Goal: Task Accomplishment & Management: Use online tool/utility

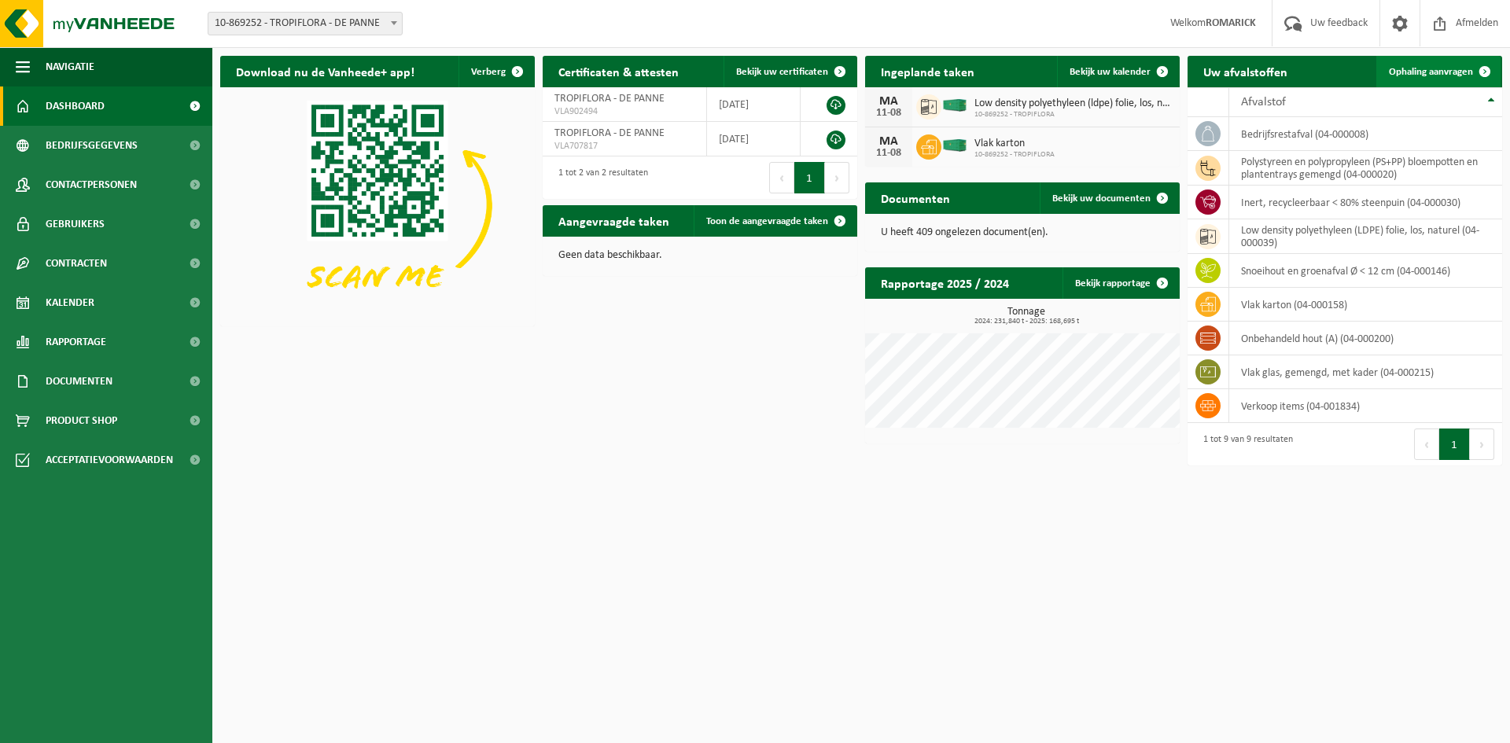
click at [1407, 64] on link "Ophaling aanvragen" at bounding box center [1439, 71] width 124 height 31
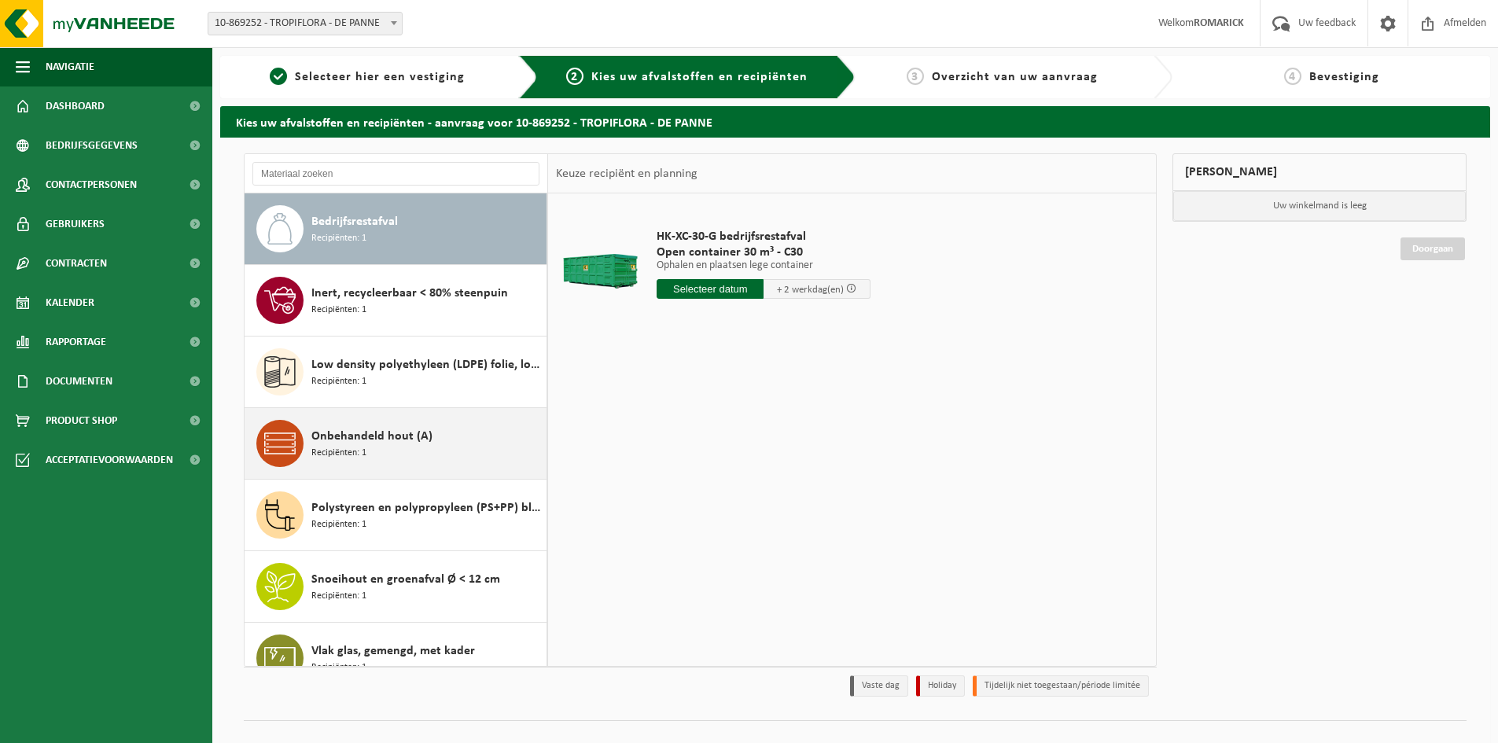
click at [356, 448] on span "Recipiënten: 1" at bounding box center [338, 453] width 55 height 15
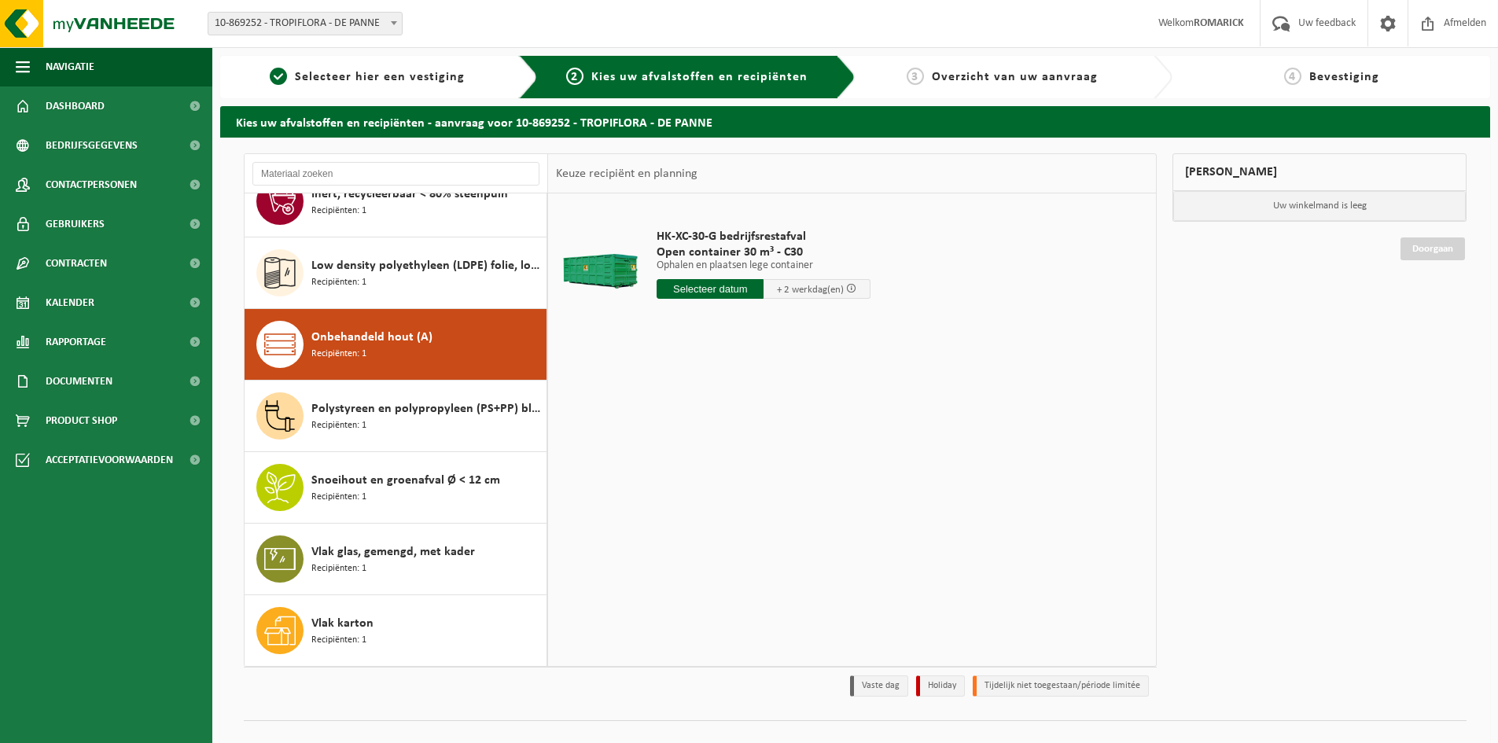
scroll to position [99, 0]
click at [712, 286] on input "text" at bounding box center [710, 289] width 107 height 20
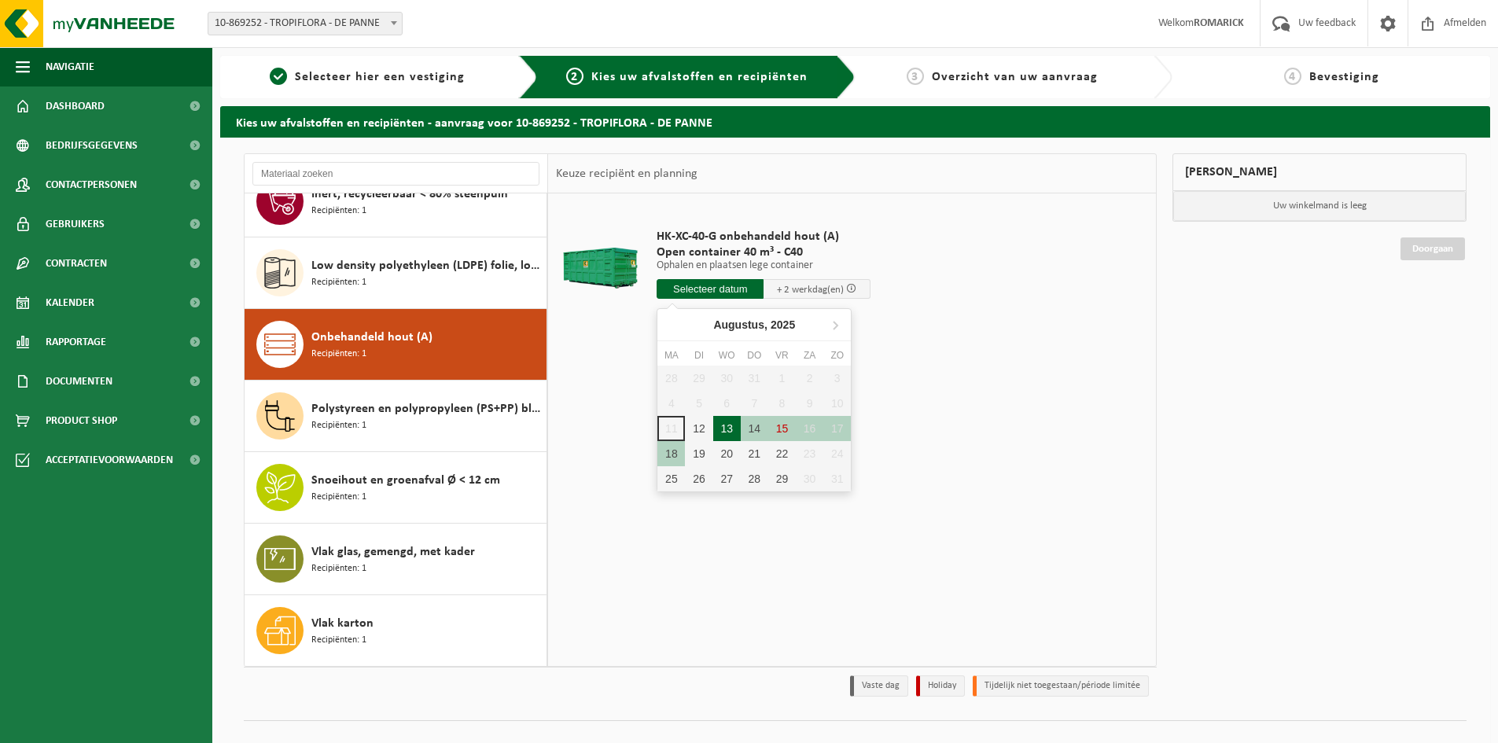
click at [728, 422] on div "13" at bounding box center [727, 428] width 28 height 25
type input "Van 2025-08-13"
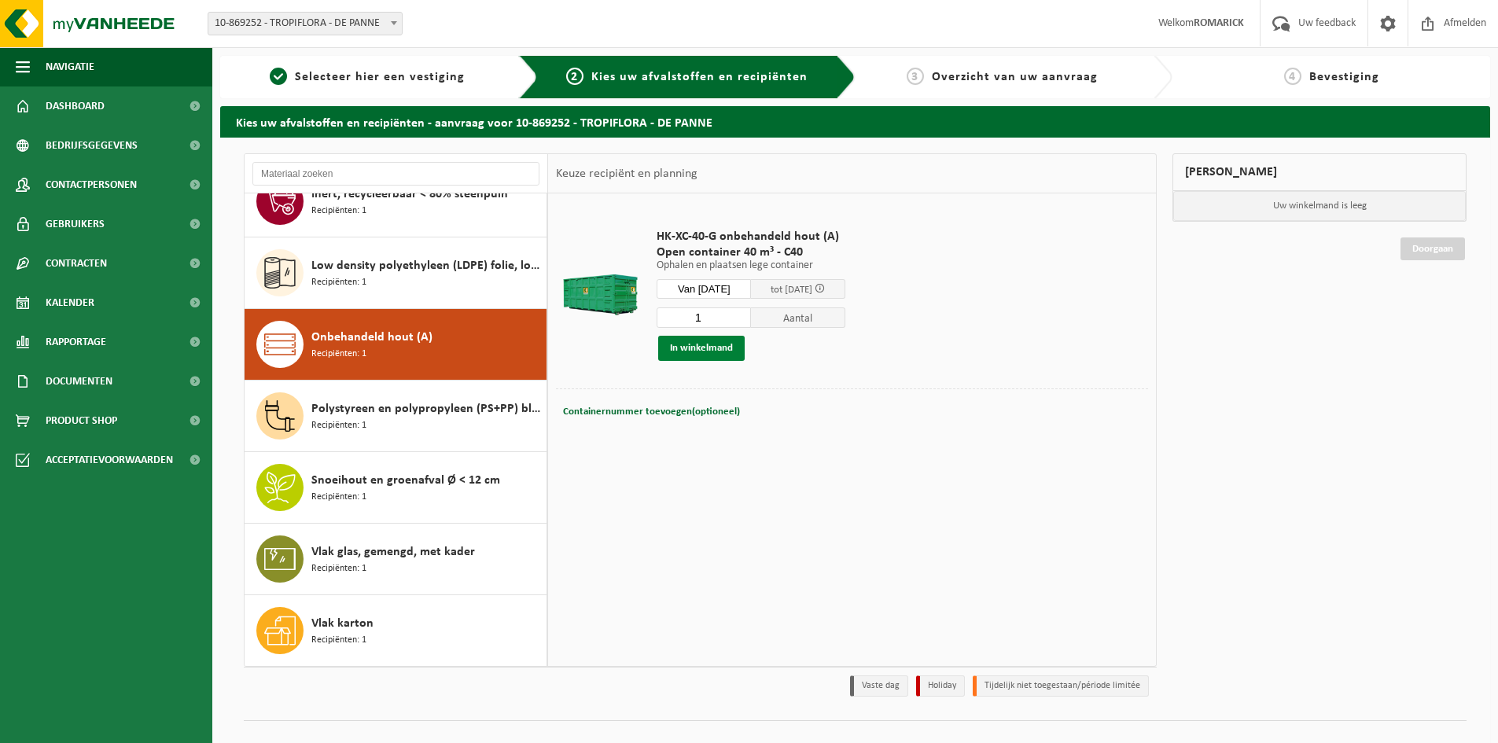
click at [689, 350] on button "In winkelmand" at bounding box center [701, 348] width 87 height 25
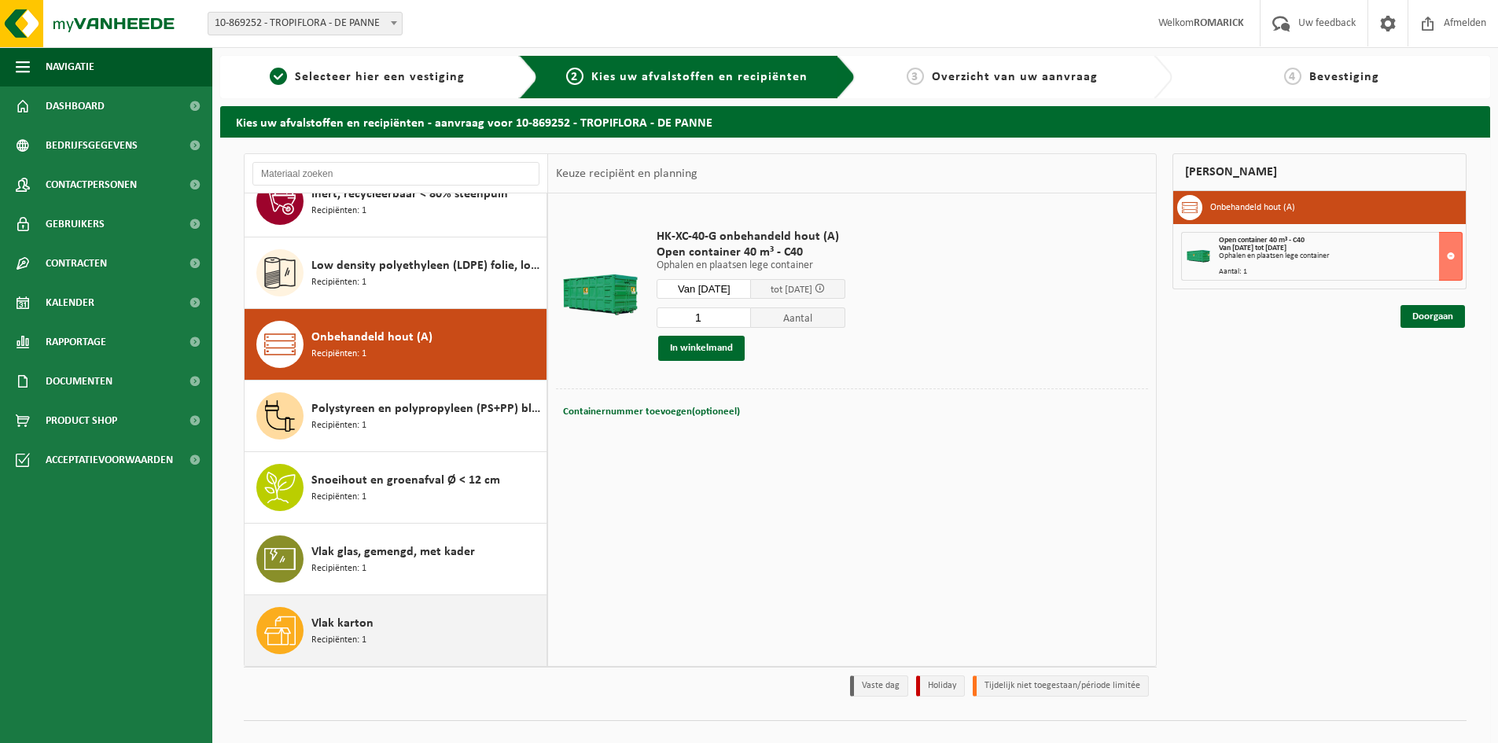
click at [344, 631] on span "Vlak karton" at bounding box center [342, 623] width 62 height 19
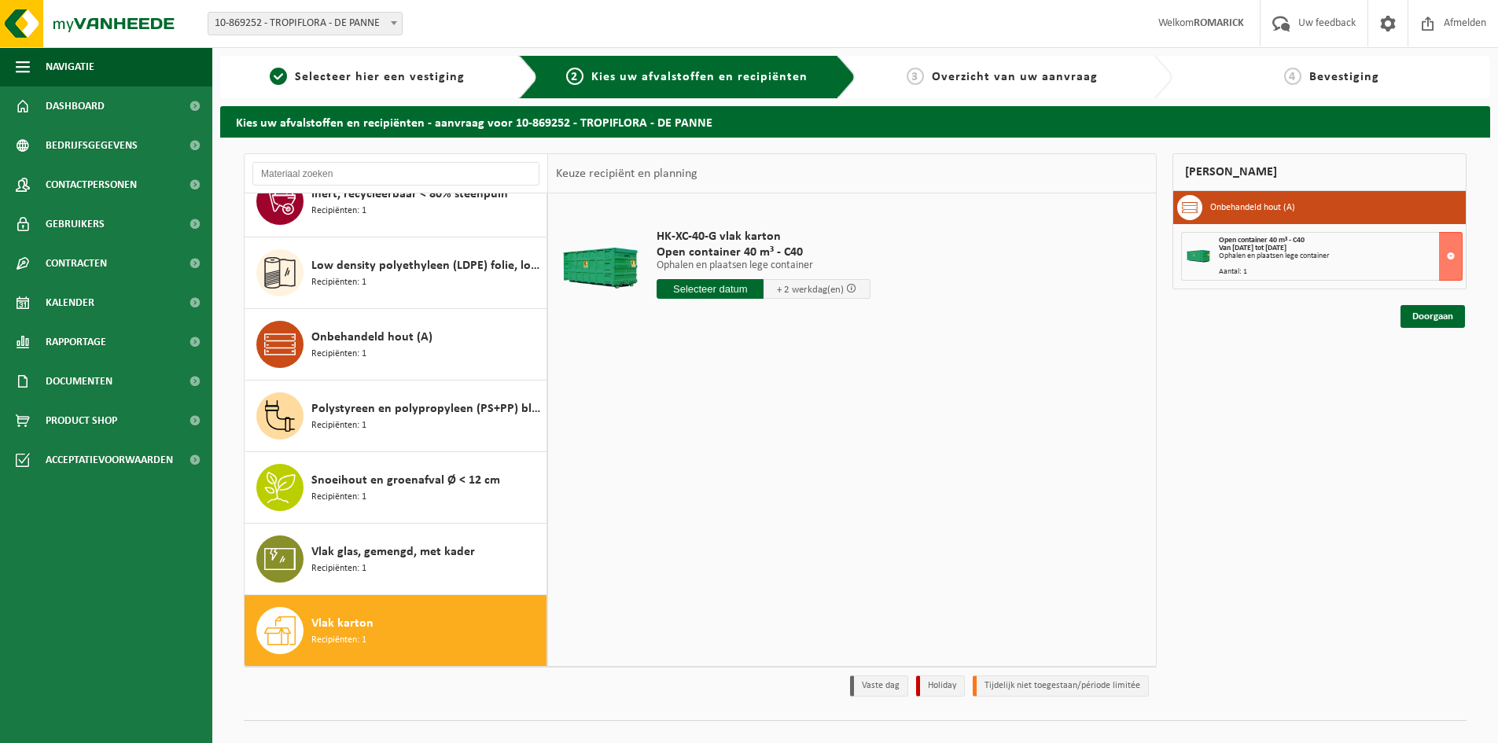
click at [717, 287] on input "text" at bounding box center [710, 289] width 107 height 20
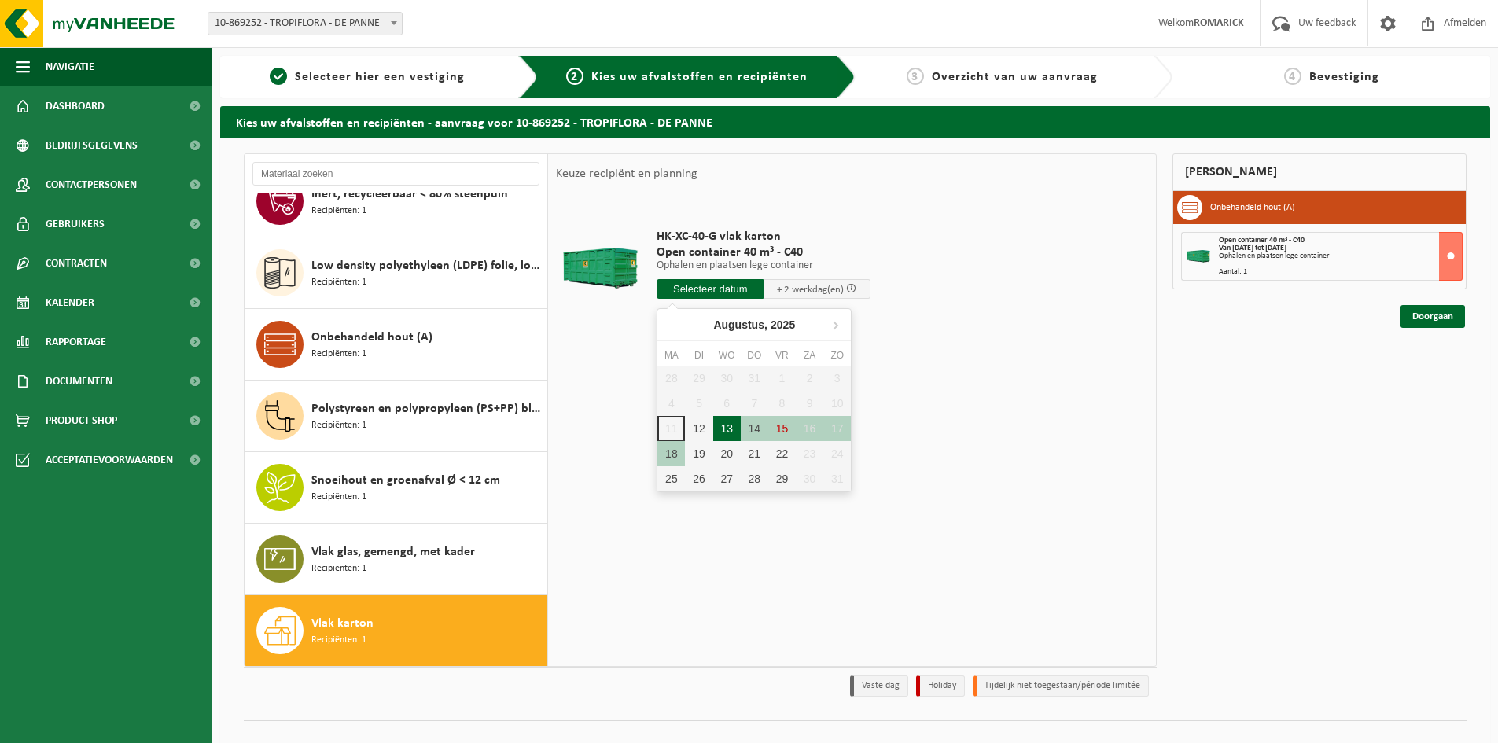
click at [731, 426] on div "13" at bounding box center [727, 428] width 28 height 25
type input "Van 2025-08-13"
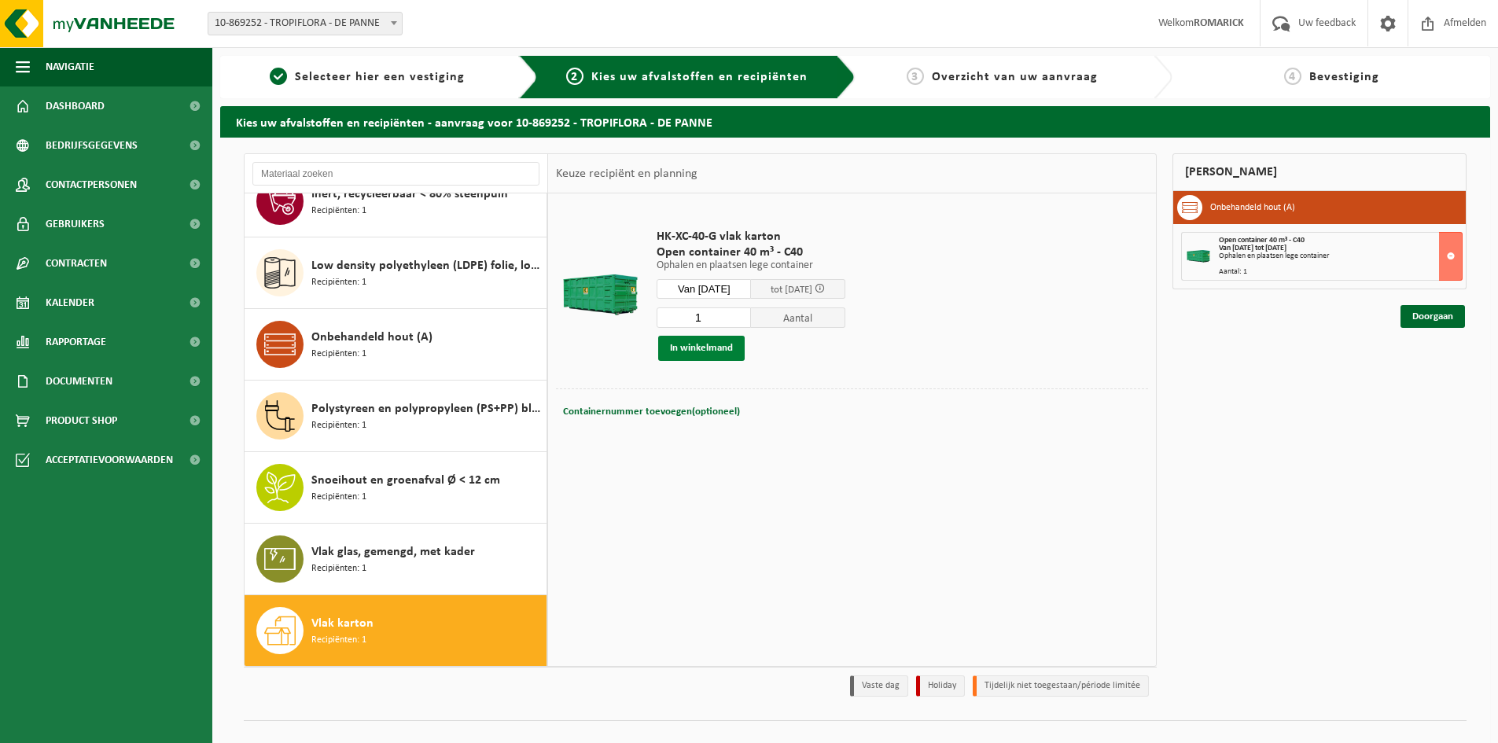
click at [690, 341] on button "In winkelmand" at bounding box center [701, 348] width 87 height 25
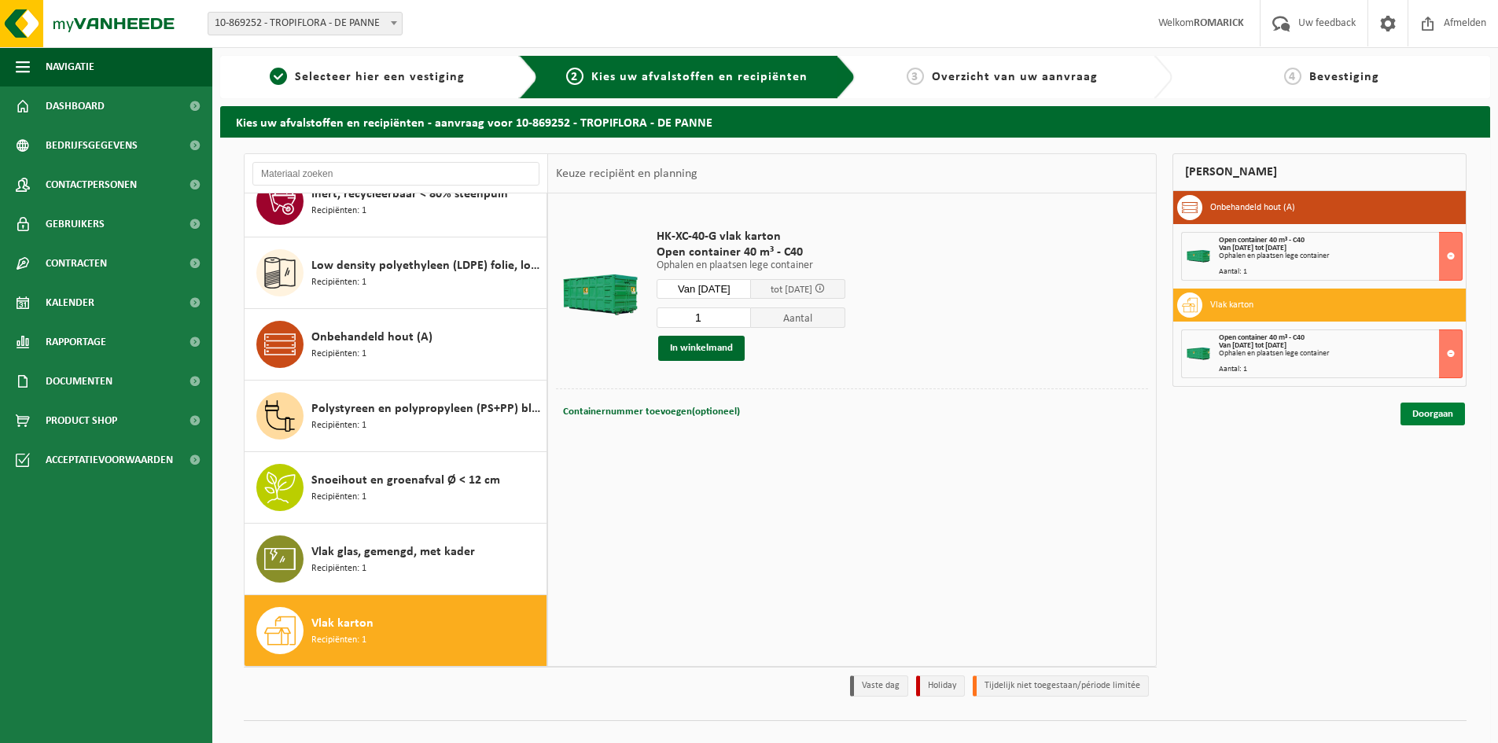
click at [1440, 418] on link "Doorgaan" at bounding box center [1433, 414] width 64 height 23
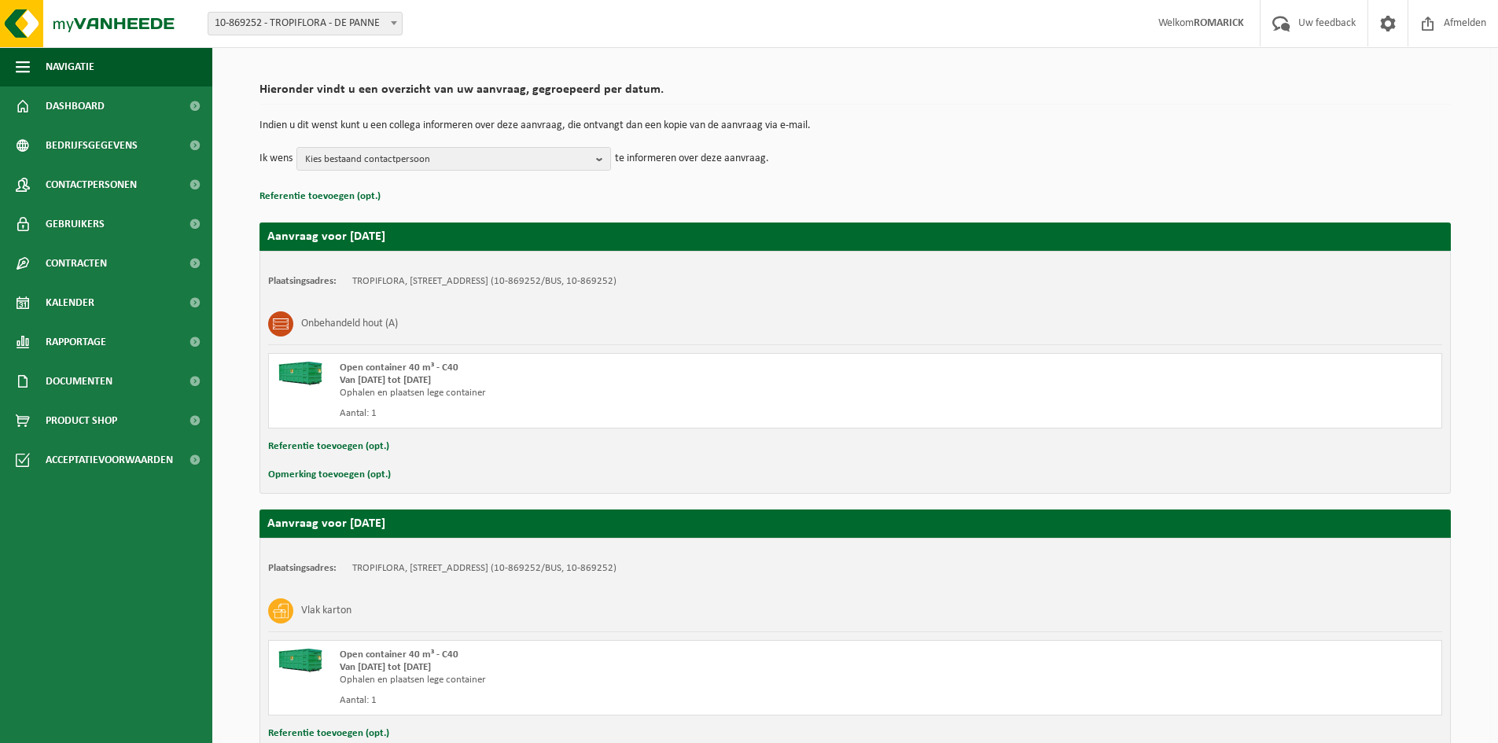
scroll to position [211, 0]
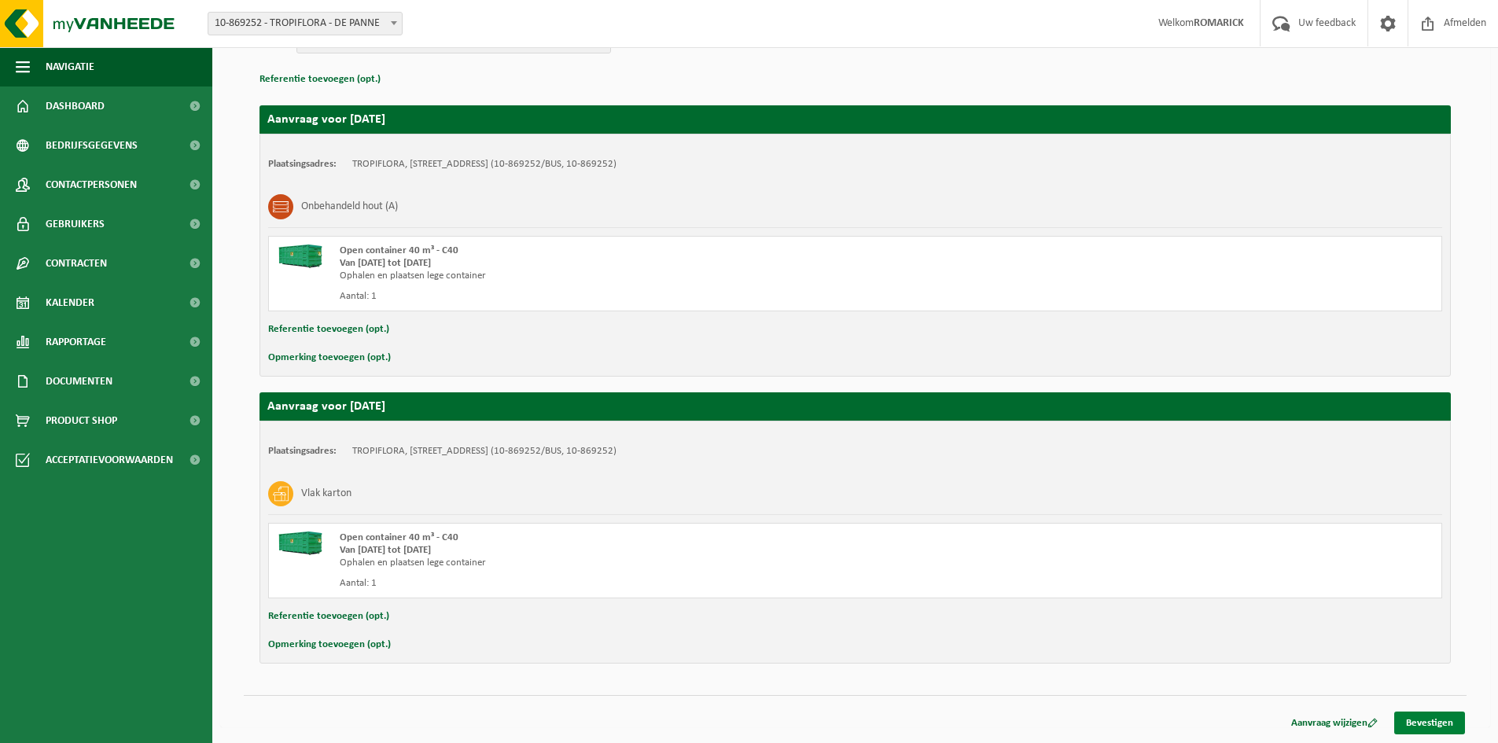
click at [1437, 724] on link "Bevestigen" at bounding box center [1430, 723] width 71 height 23
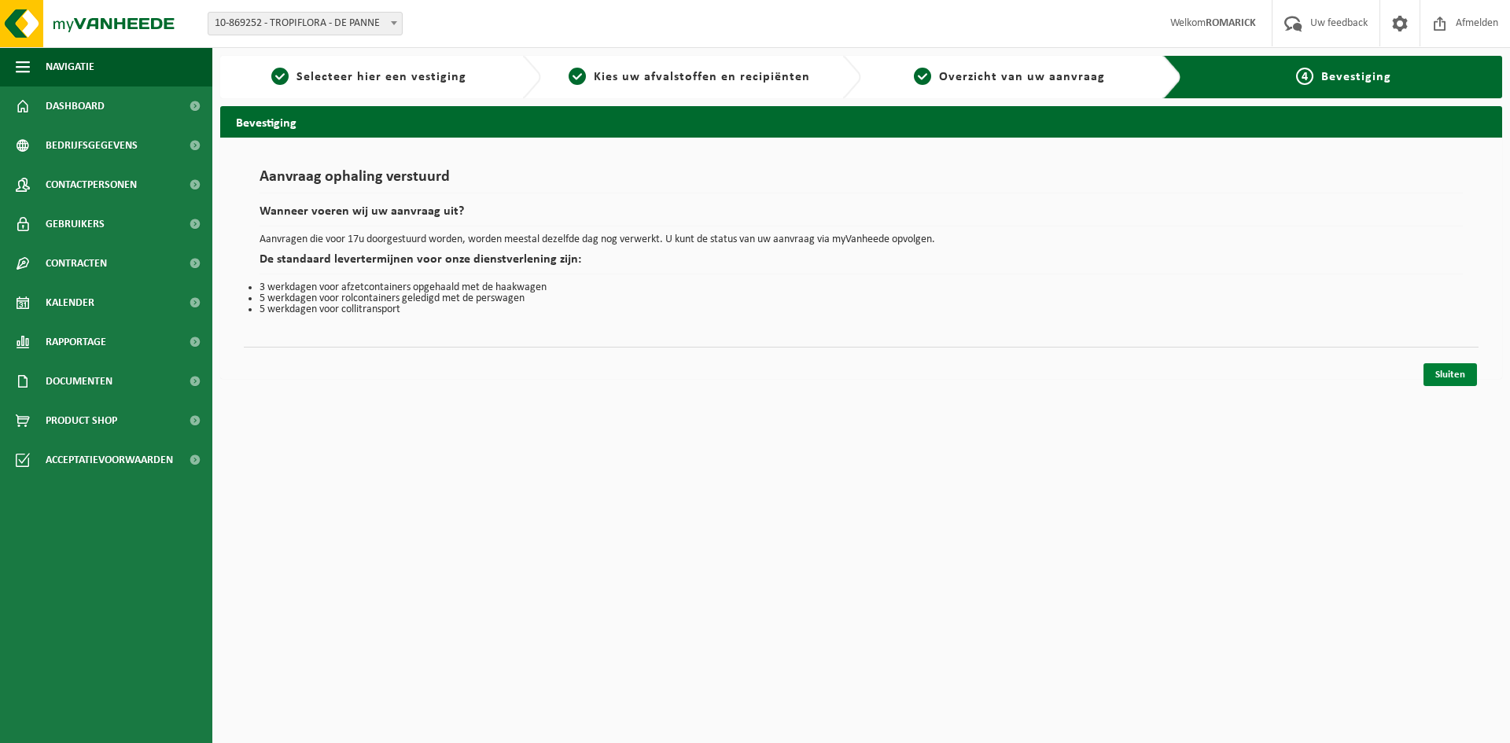
click at [1446, 372] on link "Sluiten" at bounding box center [1450, 374] width 53 height 23
